Goal: Transaction & Acquisition: Purchase product/service

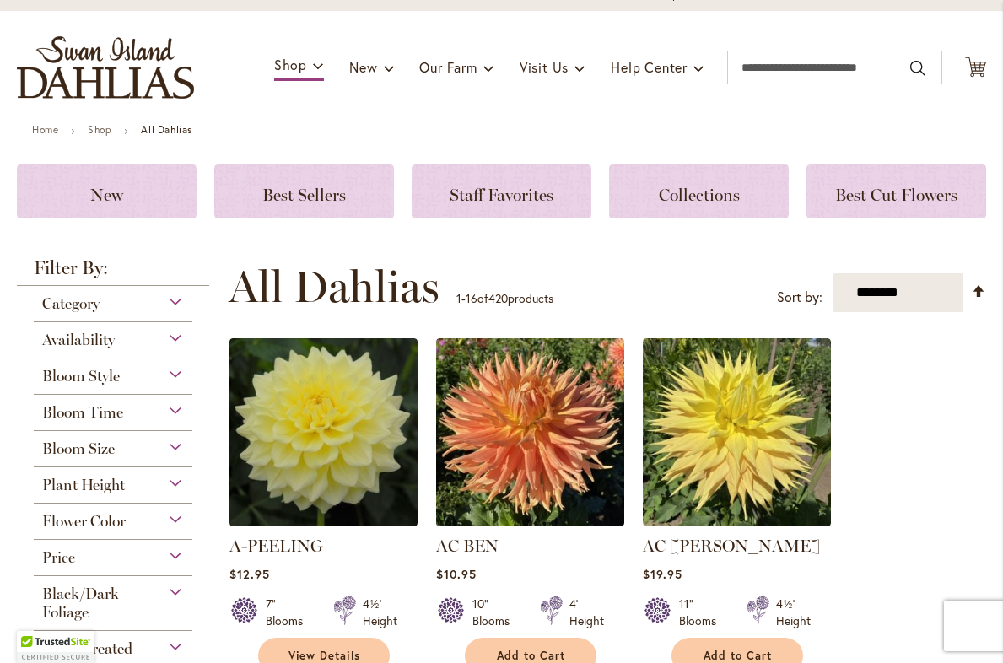
scroll to position [82, 0]
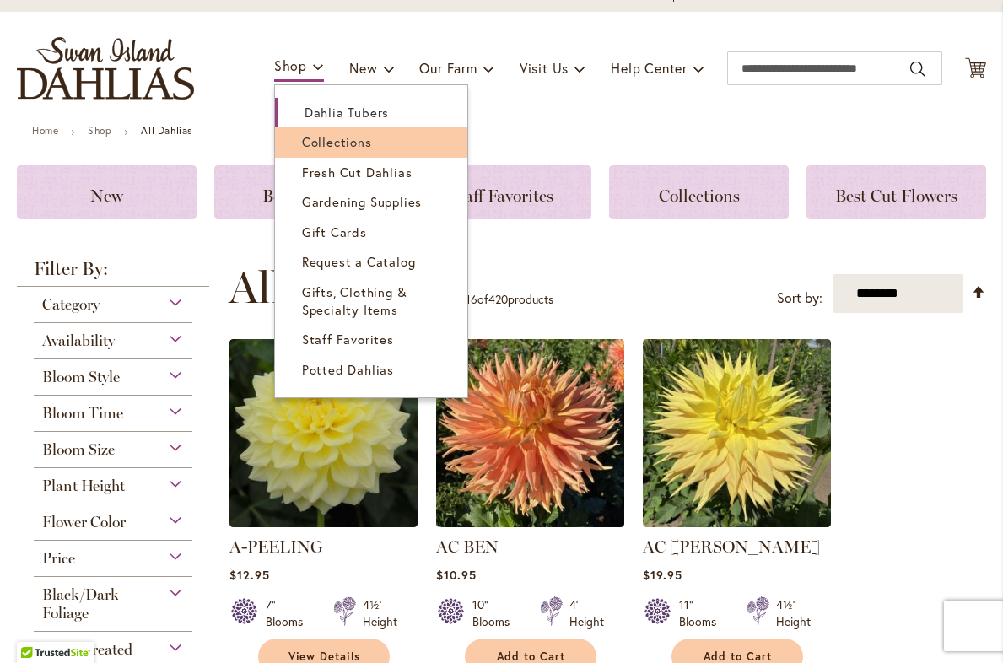
click at [323, 139] on span "Collections" at bounding box center [337, 141] width 70 height 17
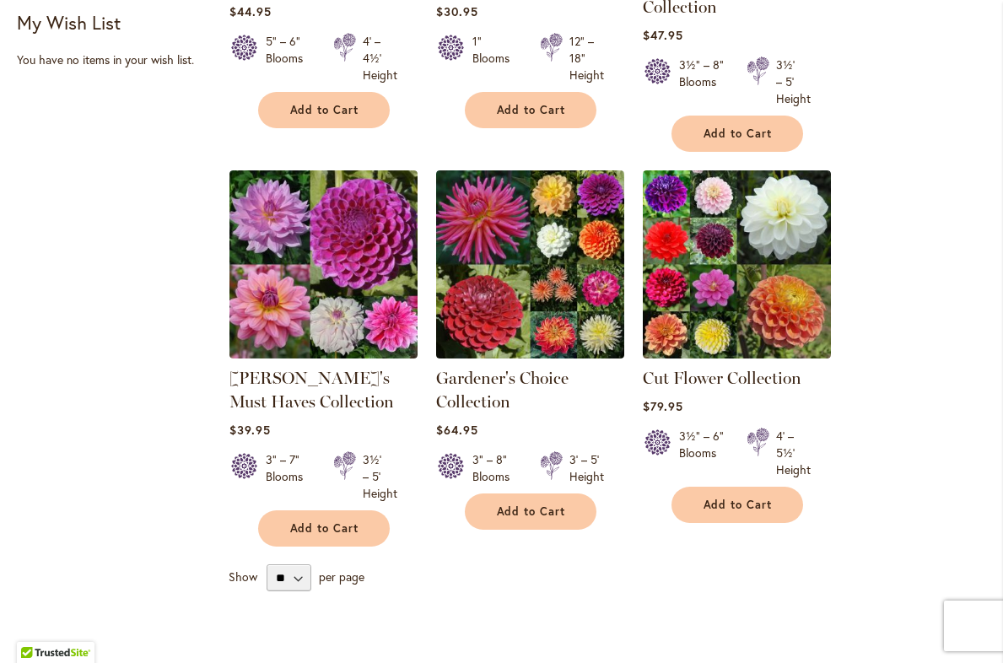
scroll to position [550, 0]
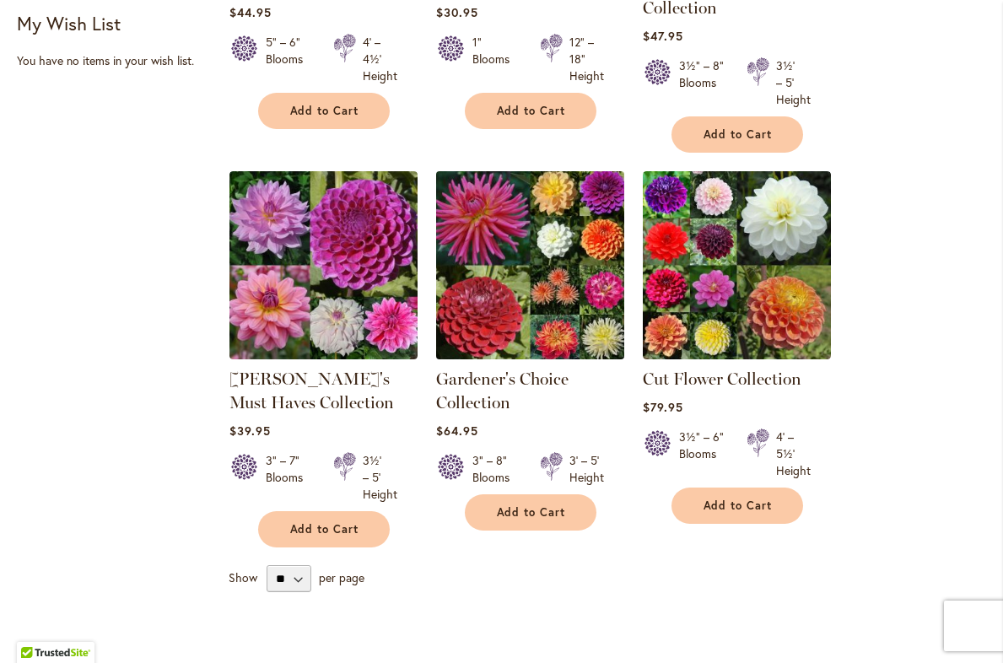
click at [484, 275] on img at bounding box center [529, 264] width 197 height 197
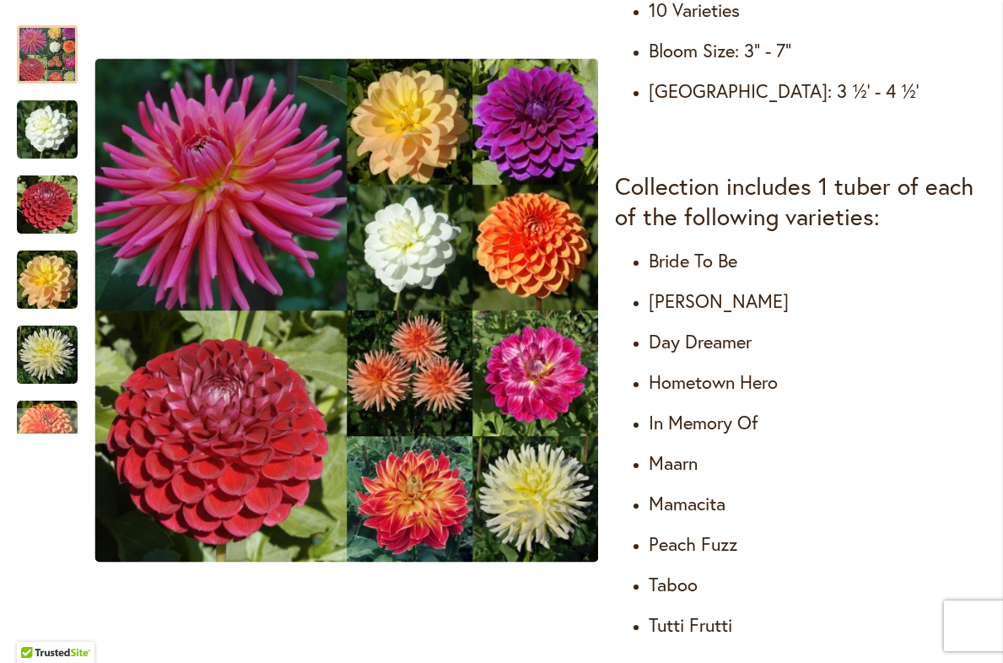
scroll to position [909, 0]
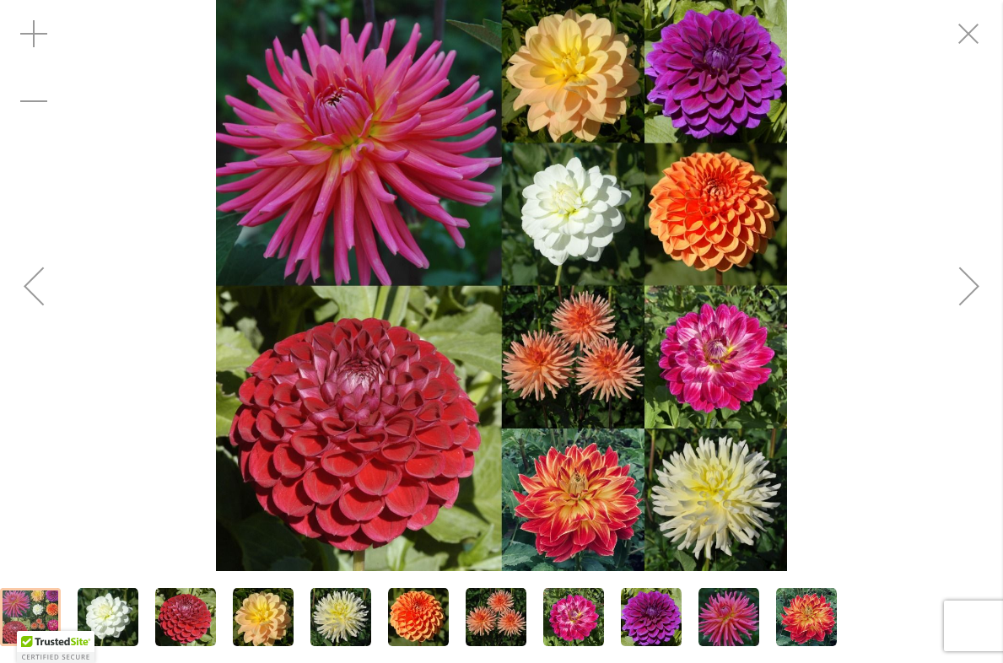
click at [100, 603] on img "BRIDE TO BE" at bounding box center [108, 617] width 61 height 61
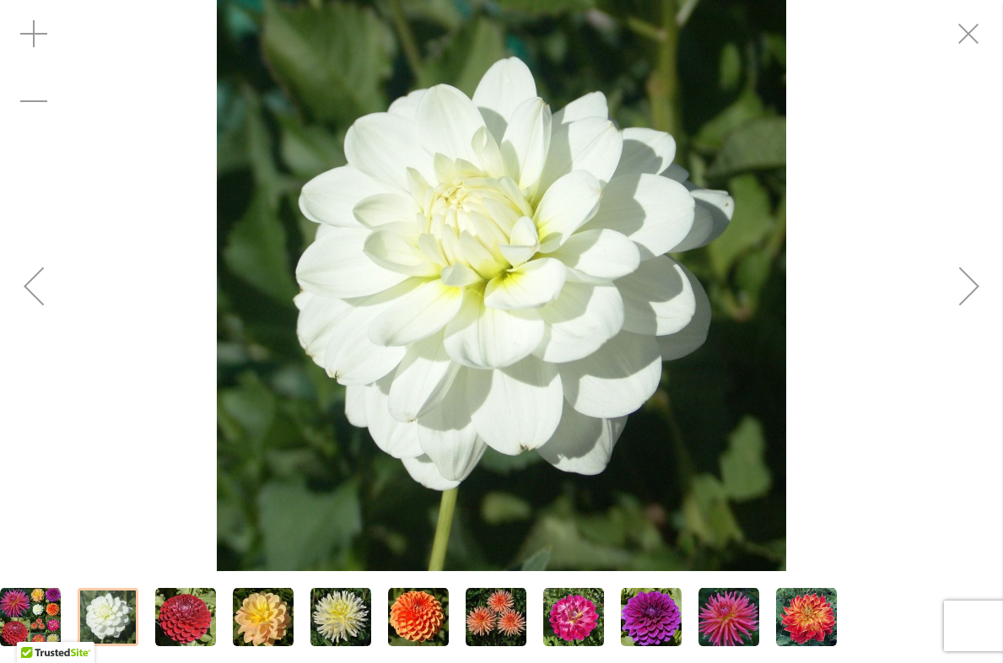
click at [171, 622] on img "CORNEL" at bounding box center [185, 617] width 61 height 61
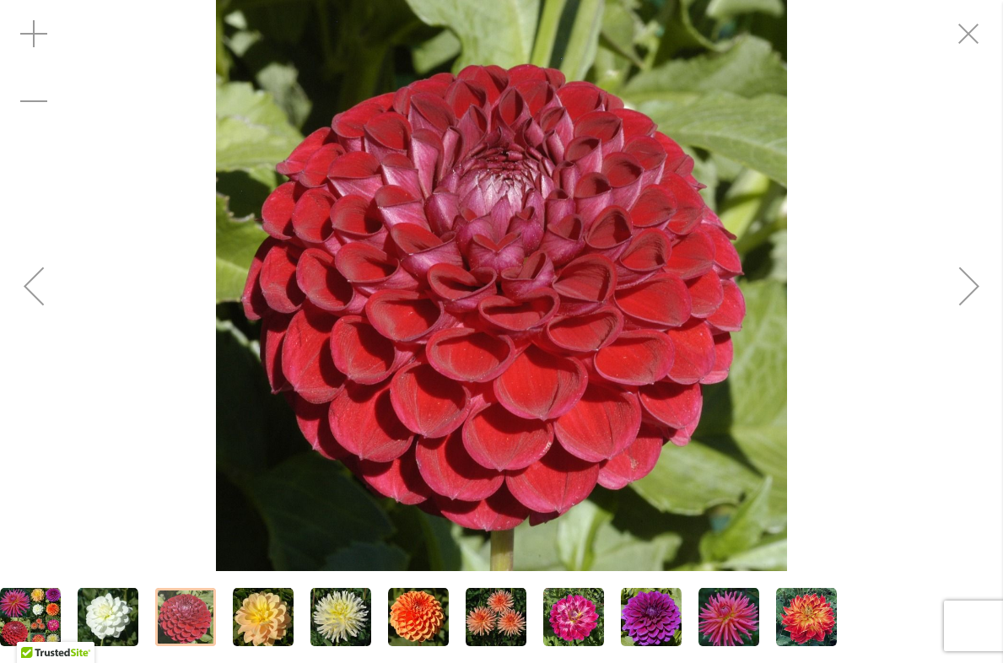
click at [256, 625] on img "DAY DREAMER" at bounding box center [263, 617] width 61 height 61
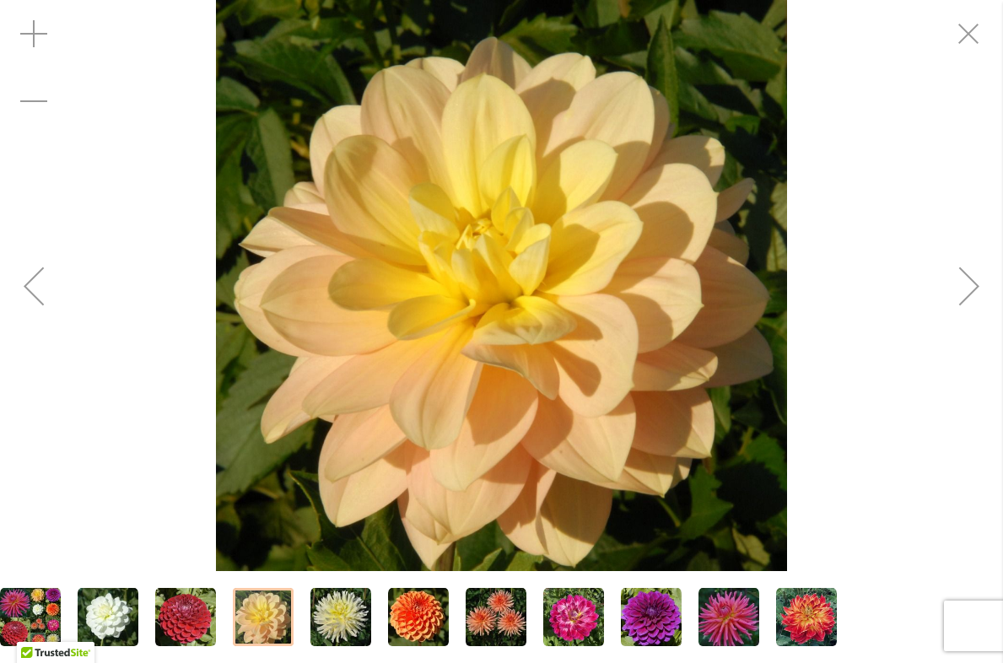
click at [343, 622] on img "IN MEMORY OF" at bounding box center [341, 617] width 61 height 61
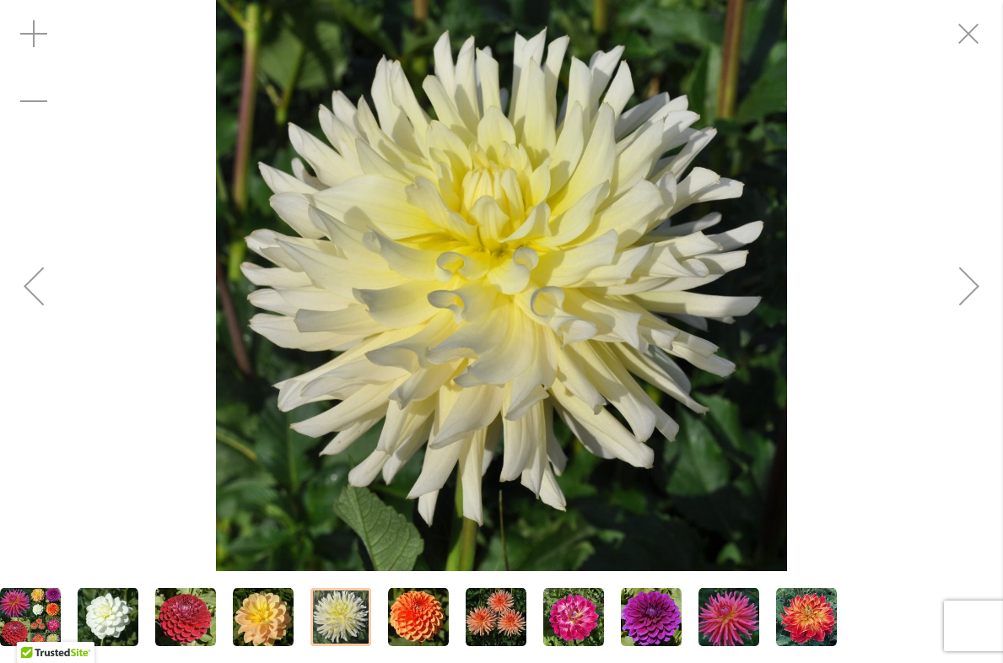
click at [429, 617] on img "MAARN" at bounding box center [418, 617] width 61 height 61
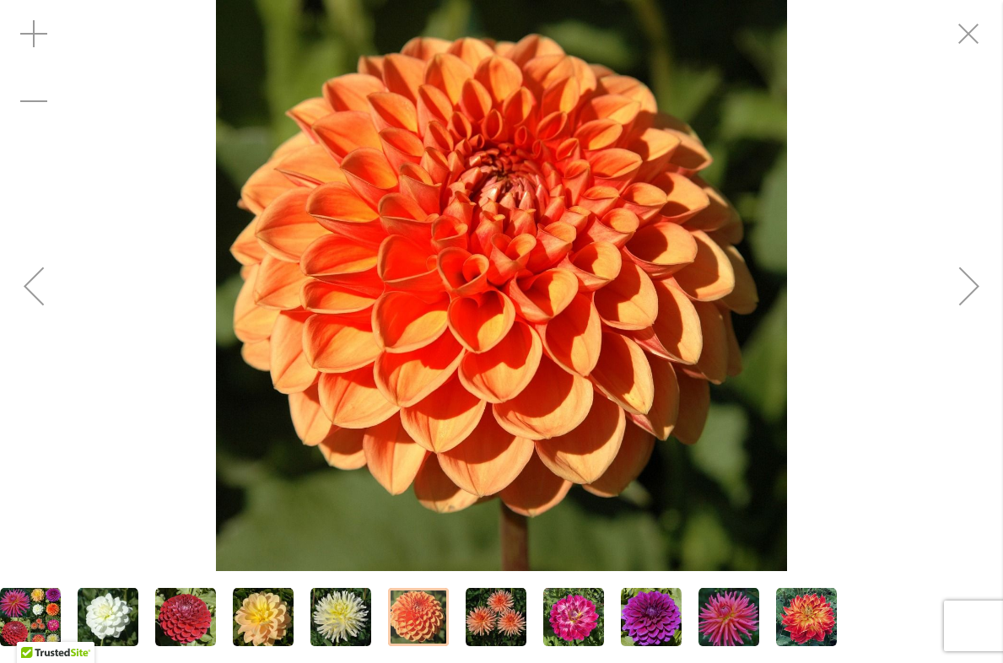
click at [495, 625] on img "PEACH FUZZ" at bounding box center [496, 617] width 61 height 61
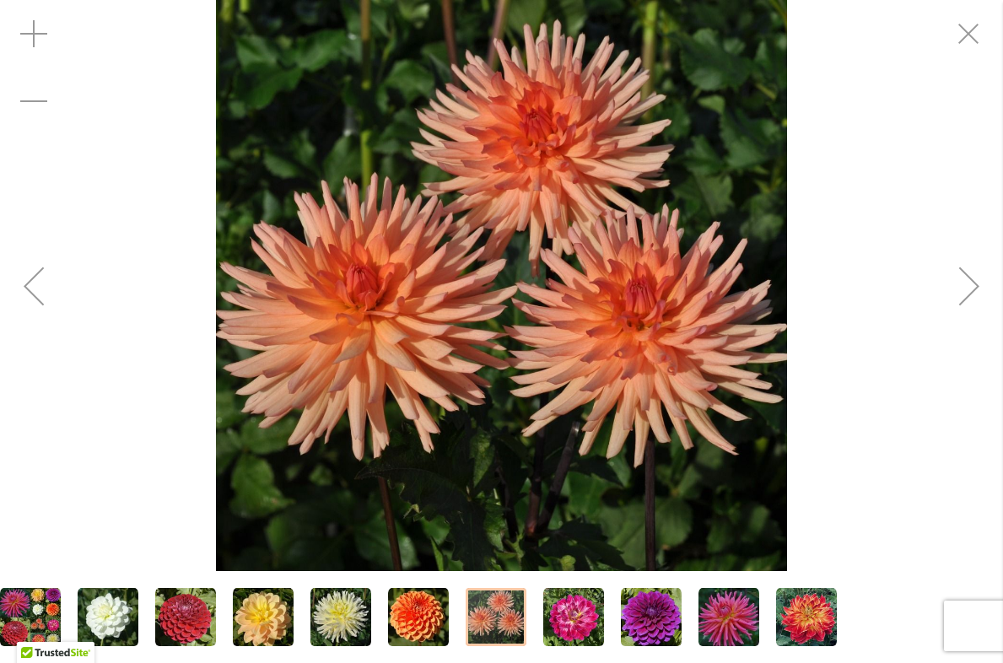
click at [587, 614] on img "MAMACITA" at bounding box center [573, 617] width 61 height 61
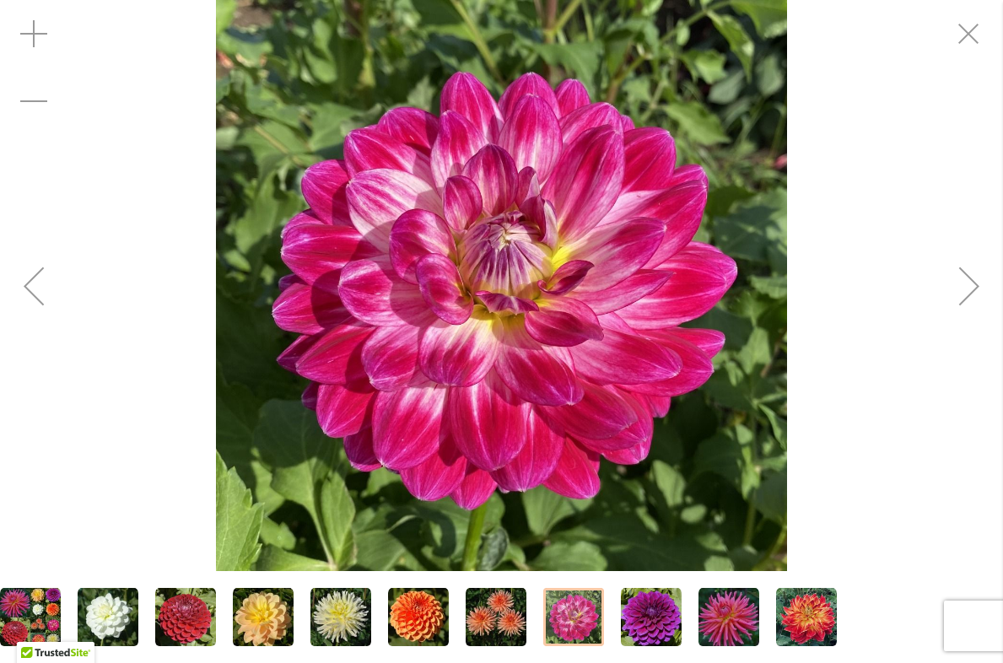
click at [651, 600] on img "TABOO" at bounding box center [651, 617] width 61 height 61
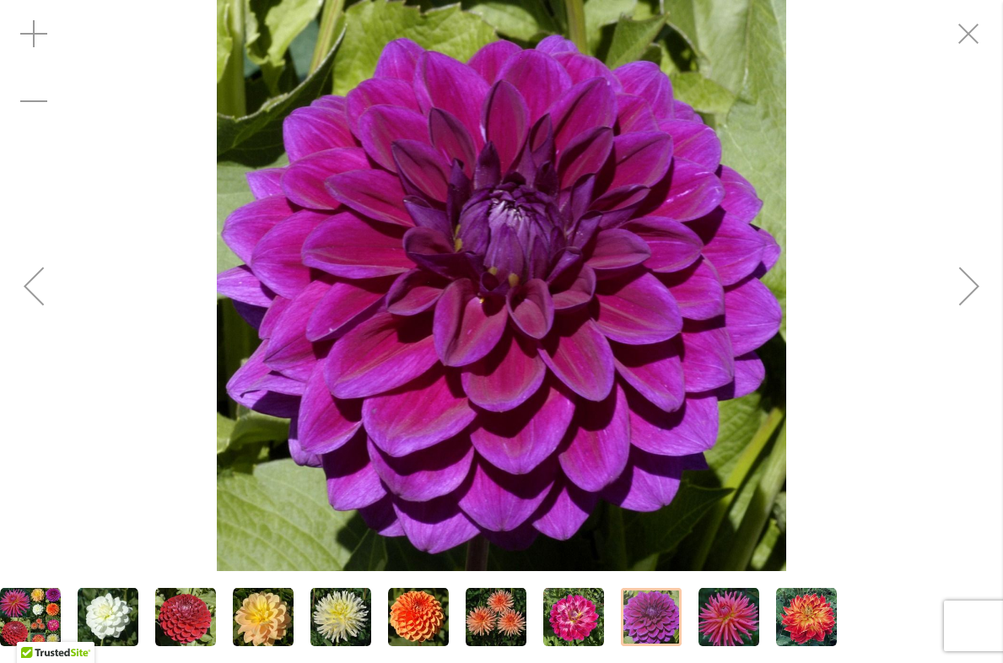
click at [717, 619] on img "TUTTI FRUTTI" at bounding box center [729, 617] width 61 height 61
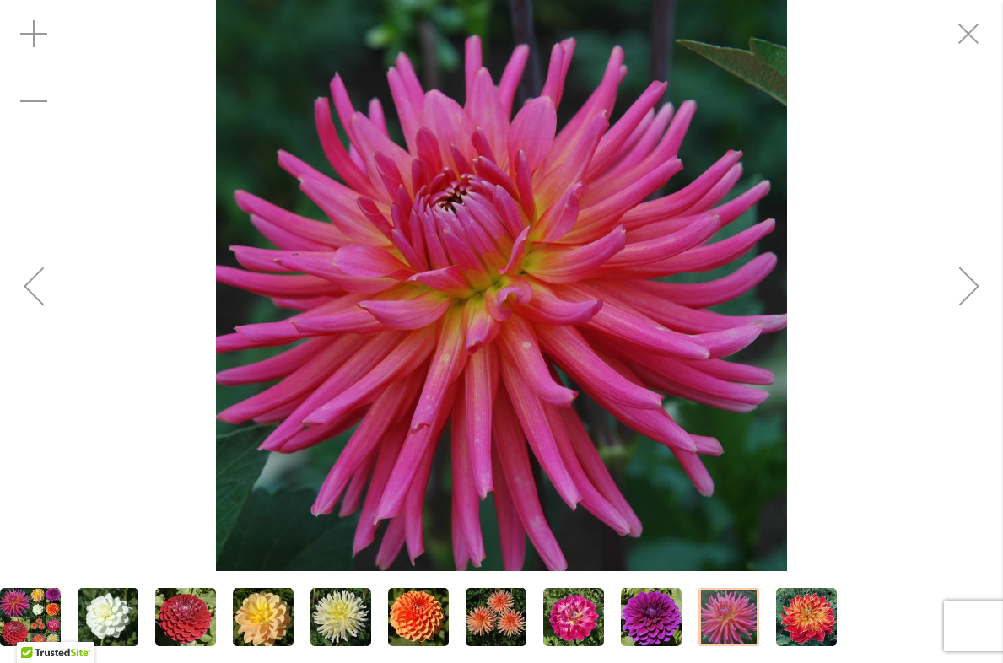
click at [802, 622] on img "HOMETOWN HERO" at bounding box center [806, 617] width 61 height 61
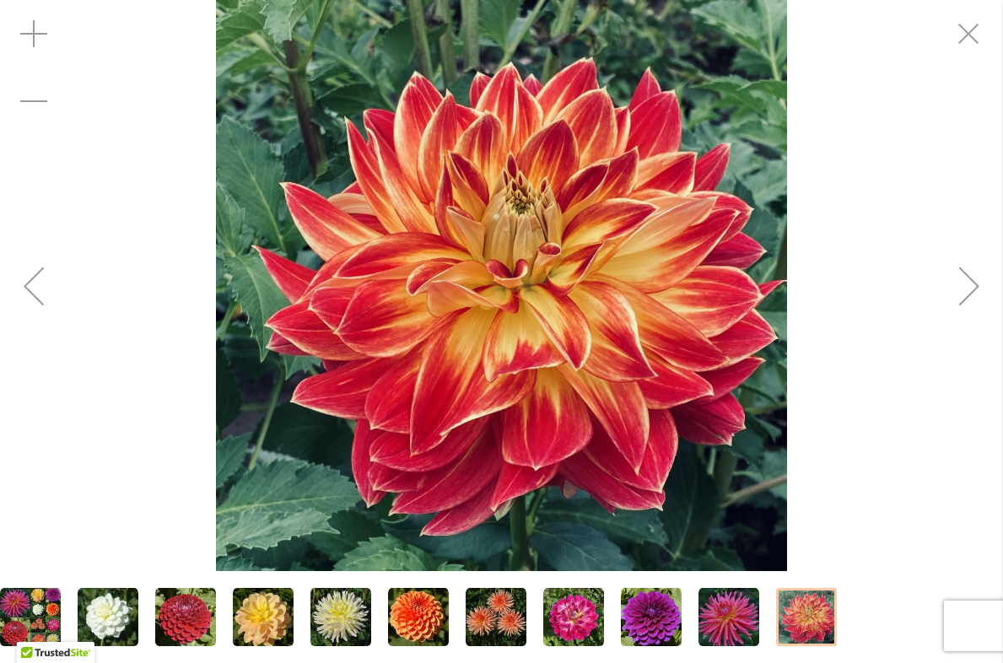
click at [970, 274] on div "Next" at bounding box center [970, 286] width 68 height 68
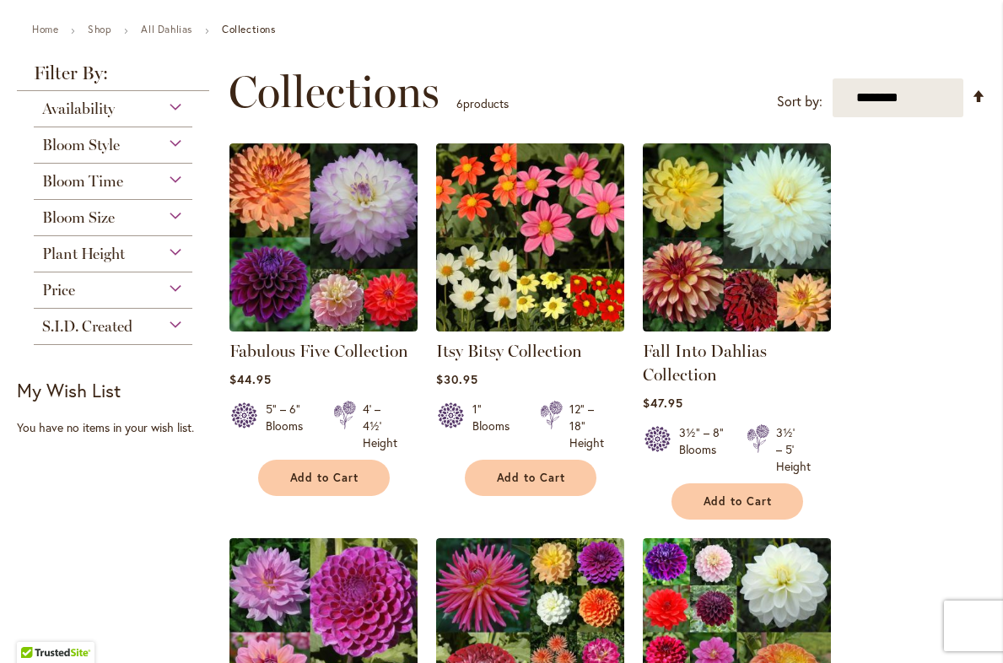
scroll to position [174, 0]
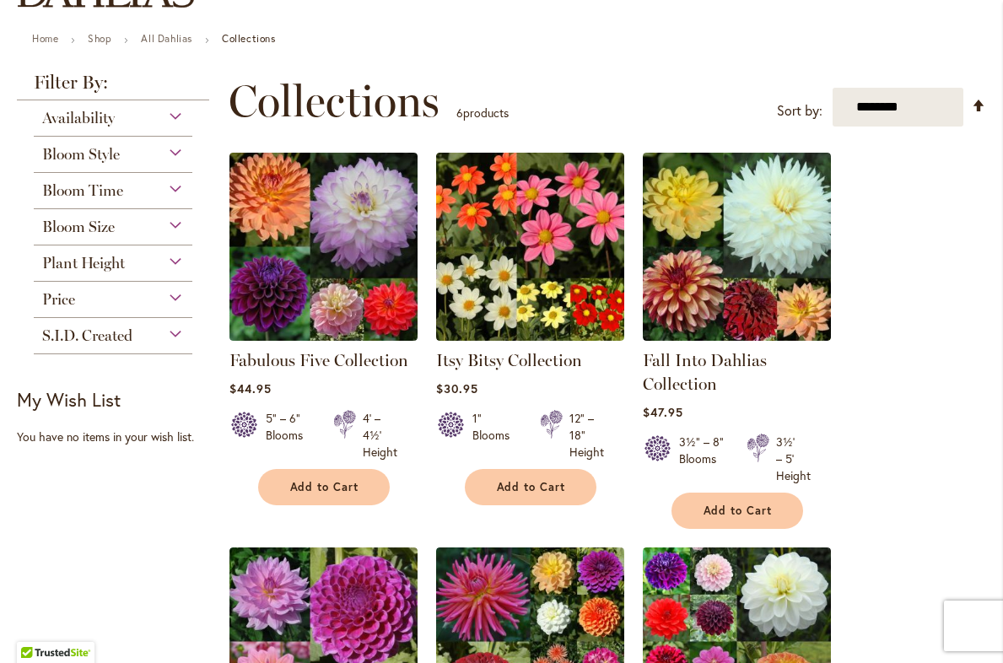
click at [81, 124] on span "Availability" at bounding box center [78, 118] width 73 height 19
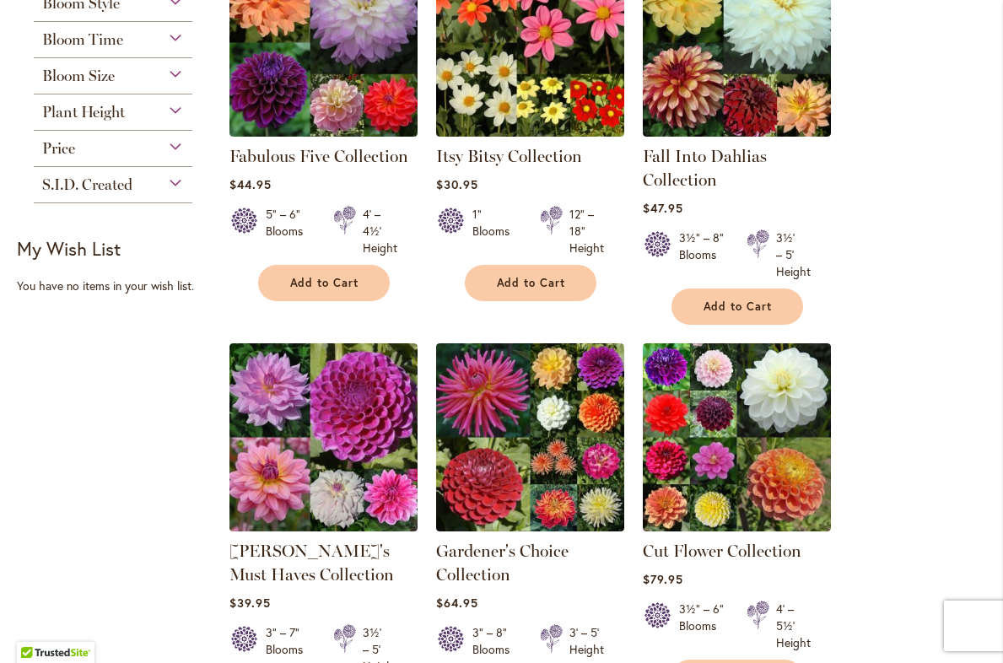
scroll to position [381, 0]
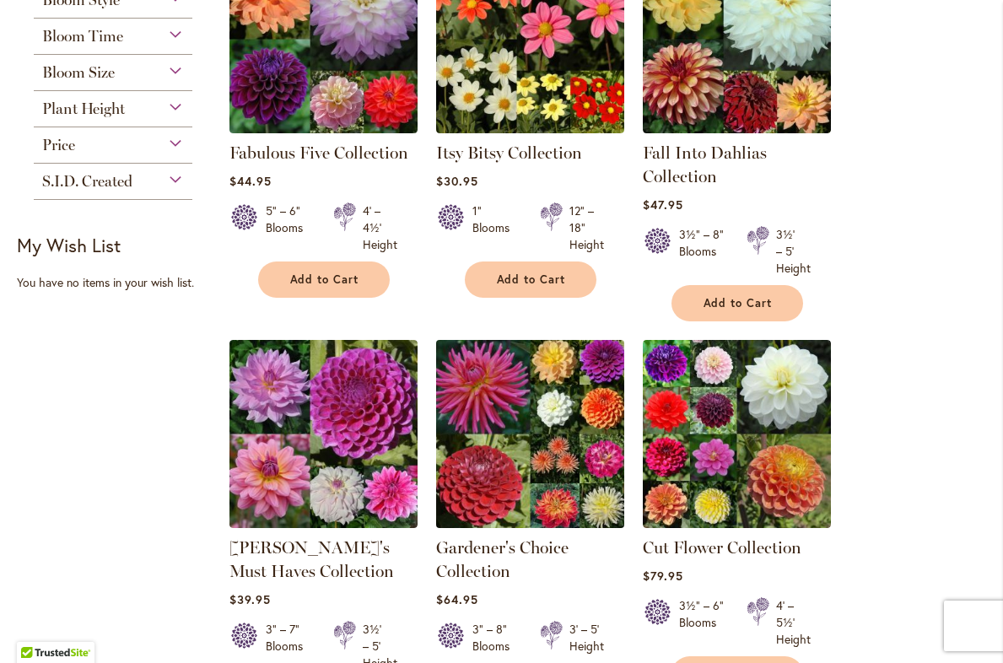
click at [520, 463] on img at bounding box center [529, 433] width 197 height 197
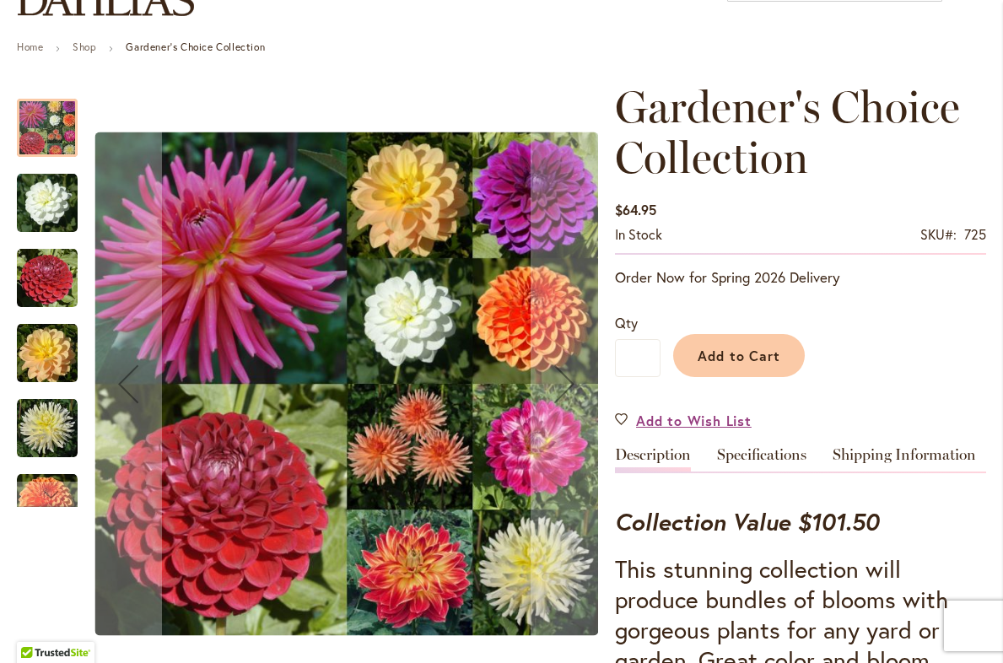
scroll to position [173, 0]
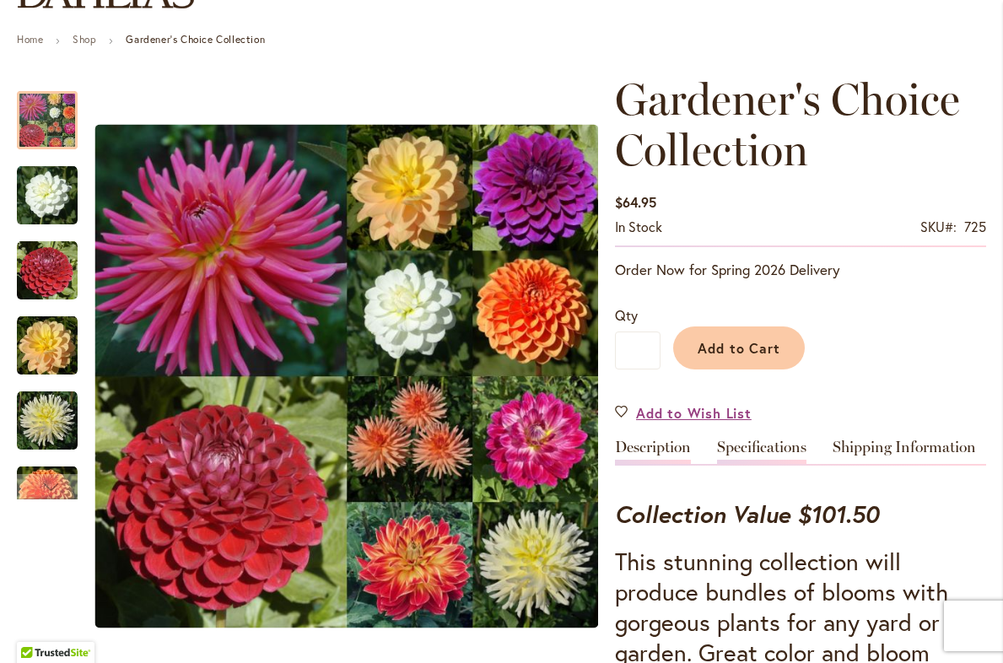
click at [749, 450] on link "Specifications" at bounding box center [761, 452] width 89 height 24
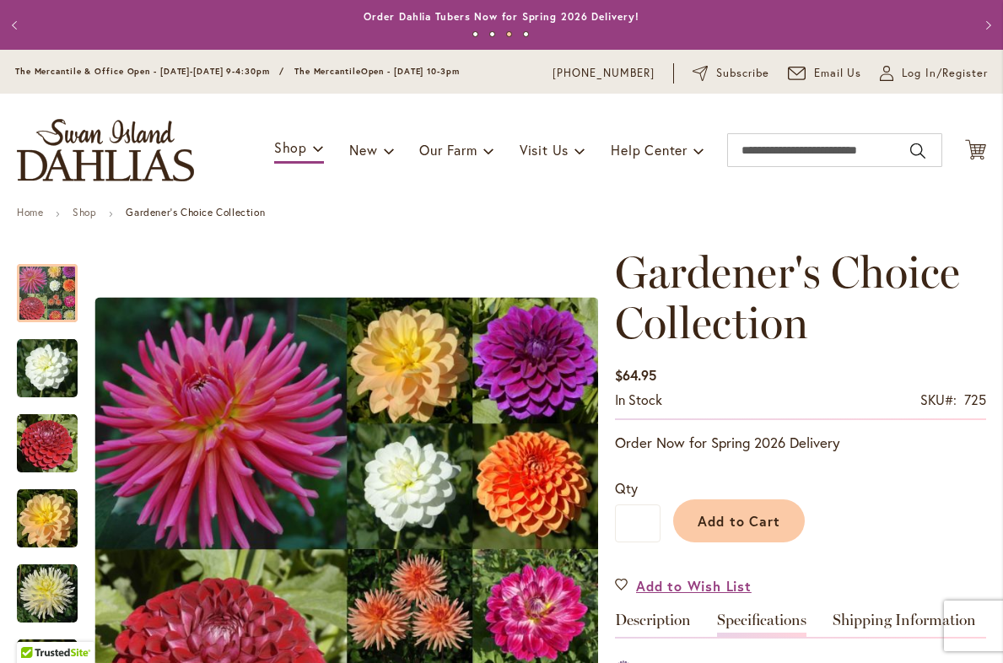
scroll to position [0, 0]
